Goal: Transaction & Acquisition: Book appointment/travel/reservation

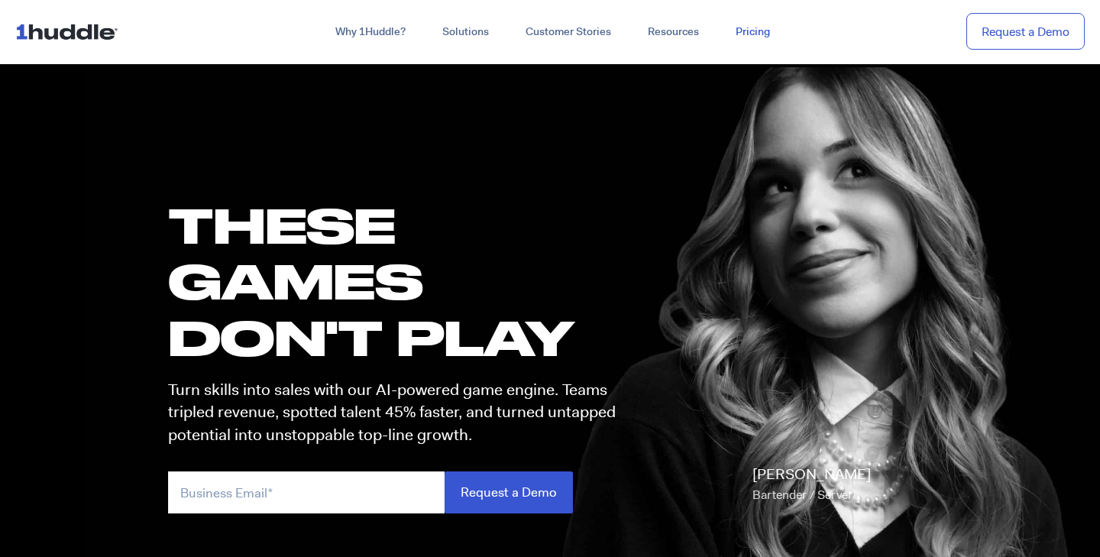
click at [756, 36] on link "Pricing" at bounding box center [752, 32] width 71 height 28
click at [993, 37] on link "Request a Demo" at bounding box center [1026, 31] width 118 height 37
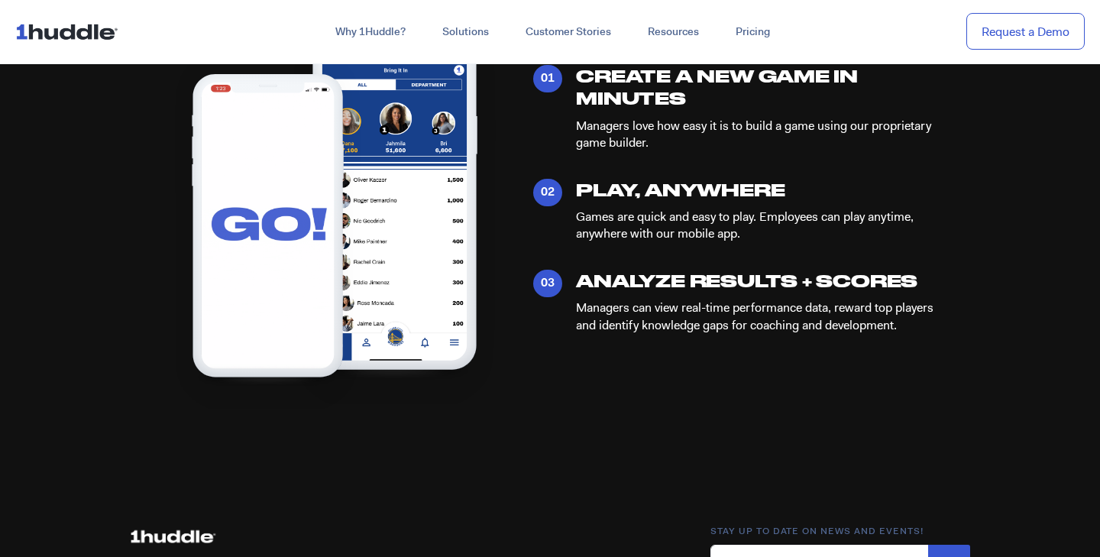
scroll to position [727, 0]
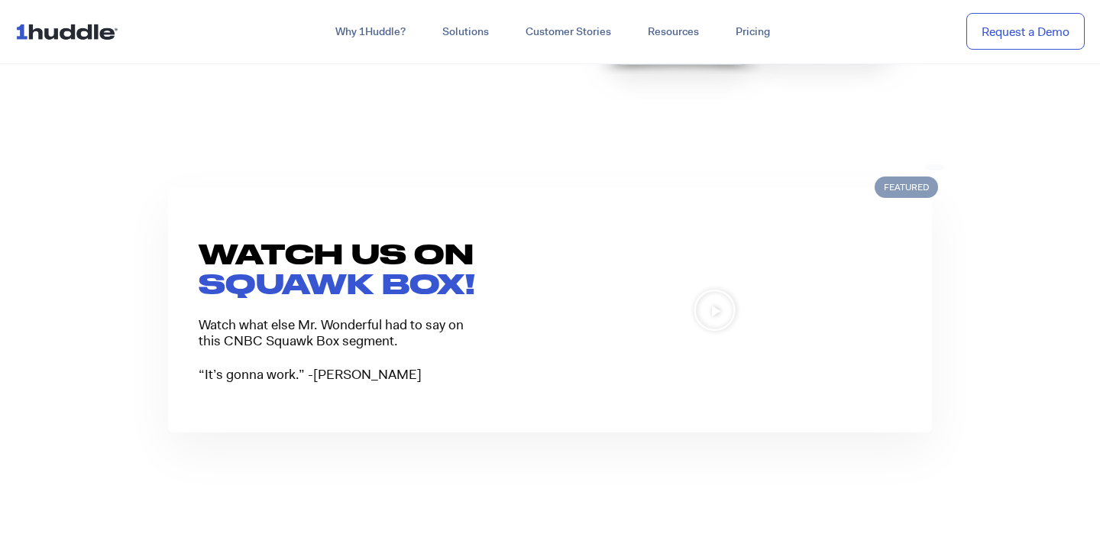
scroll to position [1120, 0]
